Goal: Download file/media

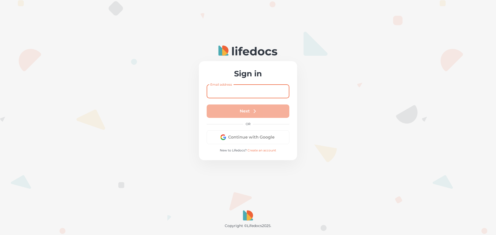
click at [221, 95] on input "Email address" at bounding box center [248, 92] width 83 height 14
type input "[EMAIL_ADDRESS][DOMAIN_NAME]"
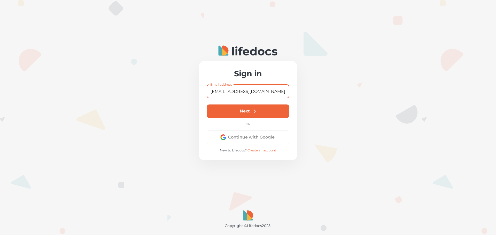
click at [242, 116] on button "Next" at bounding box center [248, 111] width 83 height 13
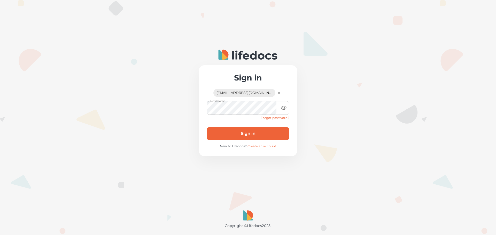
click at [218, 132] on button "Sign in" at bounding box center [248, 133] width 83 height 13
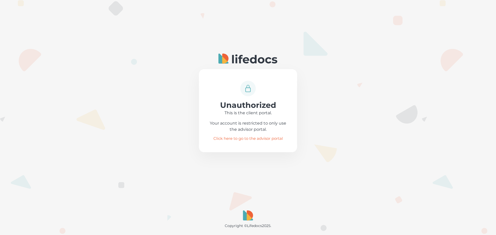
click at [247, 137] on link "Click here to go to the advisor portal" at bounding box center [247, 139] width 69 height 4
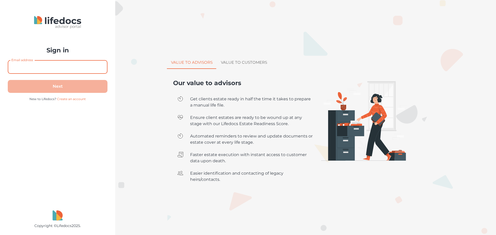
click at [42, 70] on input "Email address" at bounding box center [58, 67] width 100 height 14
type input "nick@southcity.co.za"
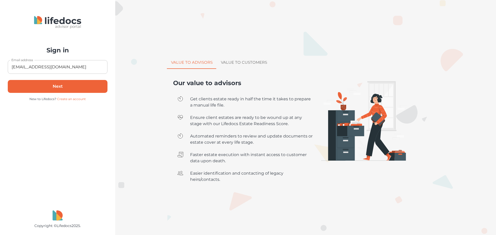
click at [52, 85] on button "Next" at bounding box center [58, 86] width 100 height 13
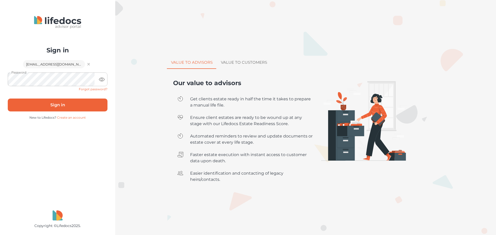
click at [26, 102] on button "Sign in" at bounding box center [58, 105] width 100 height 13
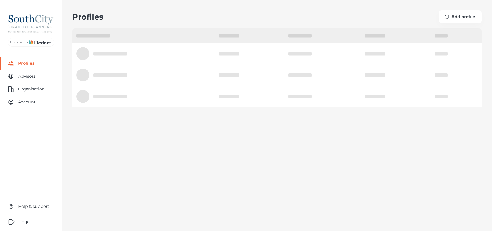
select select "10"
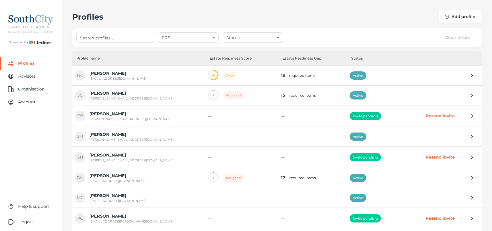
click at [438, 73] on div at bounding box center [438, 75] width 83 height 14
click at [473, 74] on icon "button" at bounding box center [472, 76] width 6 height 6
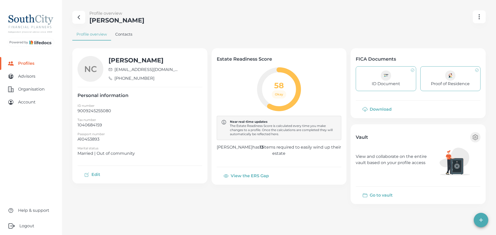
click at [390, 195] on button "Go to vault" at bounding box center [378, 195] width 45 height 12
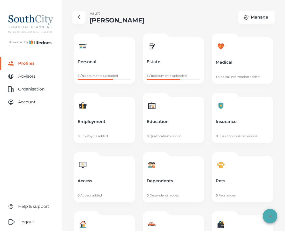
click at [101, 64] on p "Personal" at bounding box center [104, 61] width 53 height 5
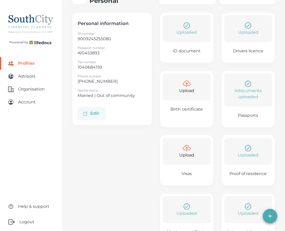
scroll to position [78, 0]
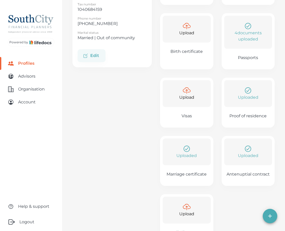
click at [258, 48] on div "4 documents uploaded" at bounding box center [248, 32] width 48 height 33
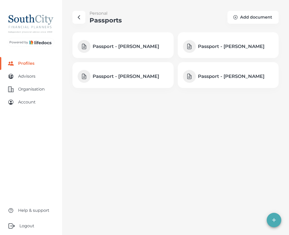
click at [221, 76] on h4 "Passport - Natalie Collier" at bounding box center [234, 76] width 72 height 6
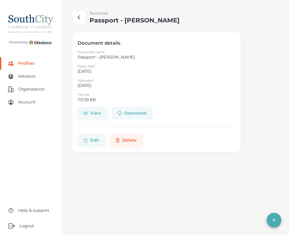
click at [131, 113] on button "Download" at bounding box center [132, 113] width 41 height 13
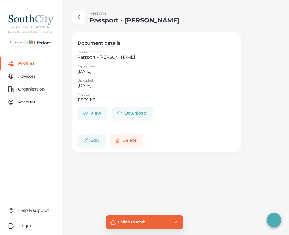
click at [95, 111] on button "View" at bounding box center [93, 113] width 30 height 13
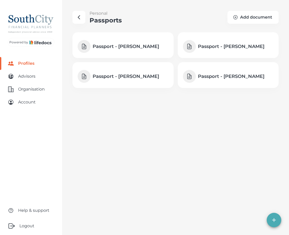
click at [134, 149] on main "Personal Passports Add document Passport - EK Collier Passport - NK Collier Pas…" at bounding box center [144, 117] width 289 height 235
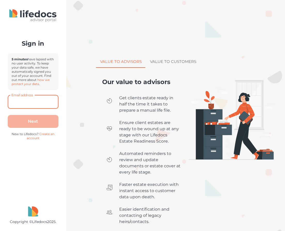
click at [32, 101] on input "Email address" at bounding box center [33, 102] width 51 height 14
